Goal: Navigation & Orientation: Go to known website

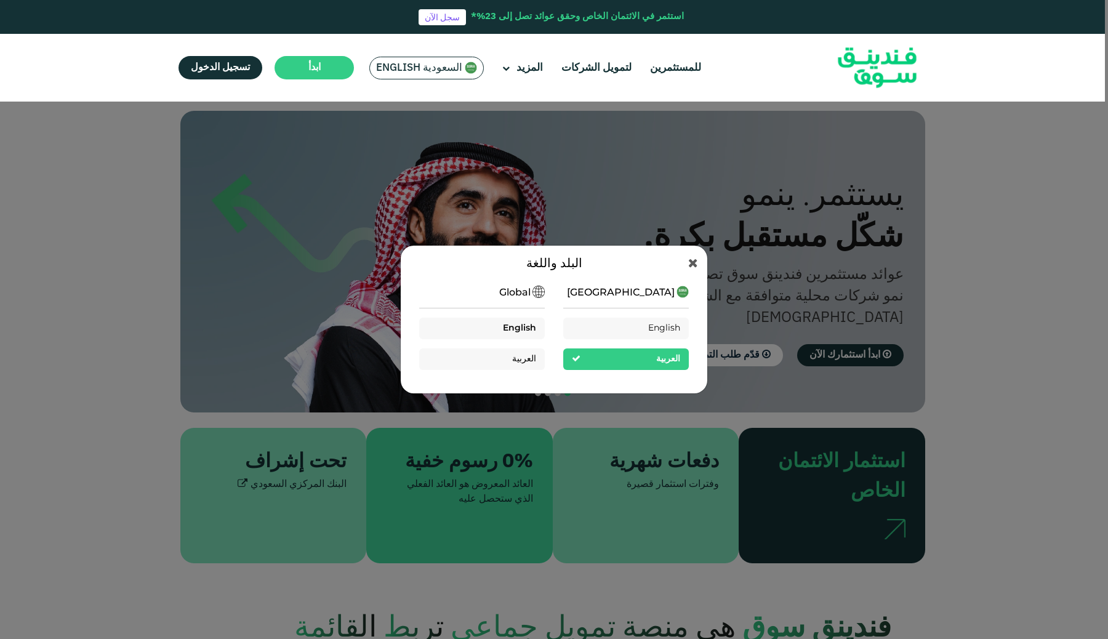
click at [511, 322] on div "English" at bounding box center [519, 328] width 33 height 13
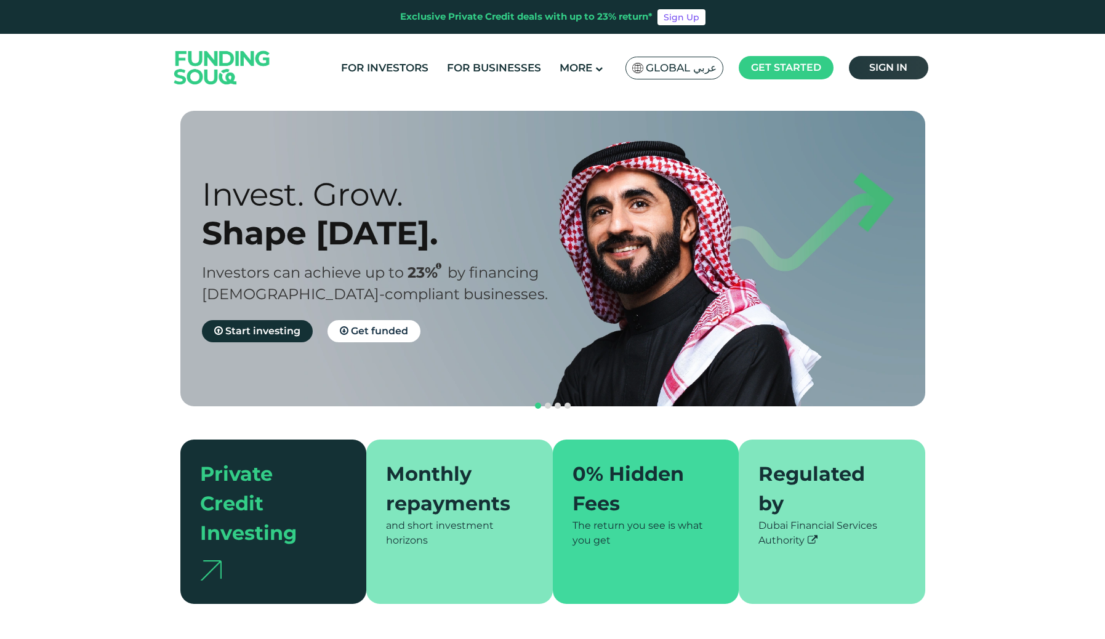
click at [871, 65] on span "Sign in" at bounding box center [888, 68] width 38 height 12
